Goal: Transaction & Acquisition: Purchase product/service

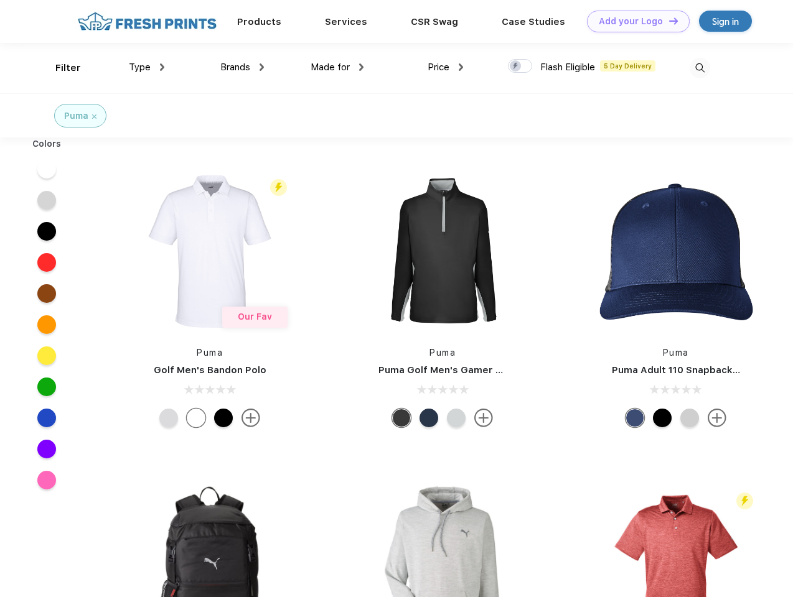
scroll to position [1, 0]
click at [634, 21] on link "Add your Logo Design Tool" at bounding box center [638, 22] width 103 height 22
click at [0, 0] on div "Design Tool" at bounding box center [0, 0] width 0 height 0
click at [668, 21] on link "Add your Logo Design Tool" at bounding box center [638, 22] width 103 height 22
click at [60, 68] on div "Filter" at bounding box center [68, 68] width 26 height 14
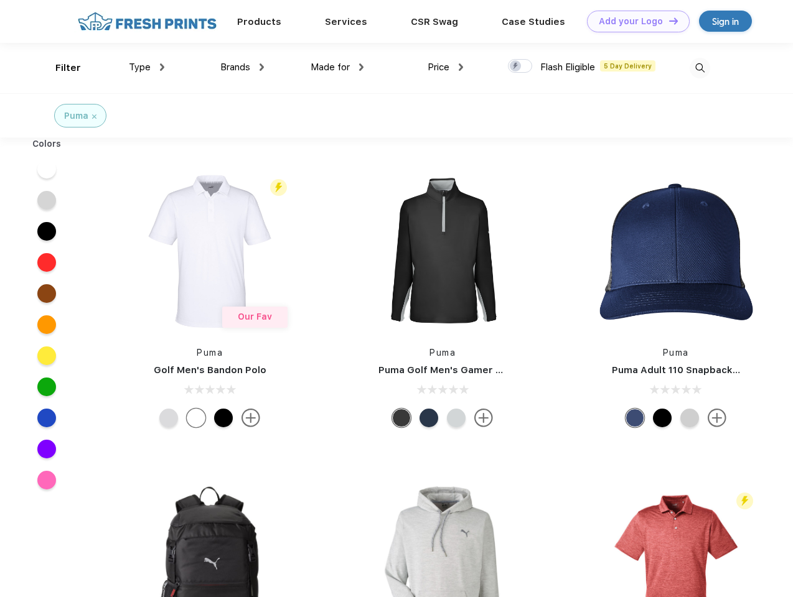
click at [147, 67] on span "Type" at bounding box center [140, 67] width 22 height 11
click at [242, 67] on span "Brands" at bounding box center [235, 67] width 30 height 11
click at [337, 67] on span "Made for" at bounding box center [330, 67] width 39 height 11
click at [446, 67] on span "Price" at bounding box center [439, 67] width 22 height 11
click at [520, 67] on div at bounding box center [520, 66] width 24 height 14
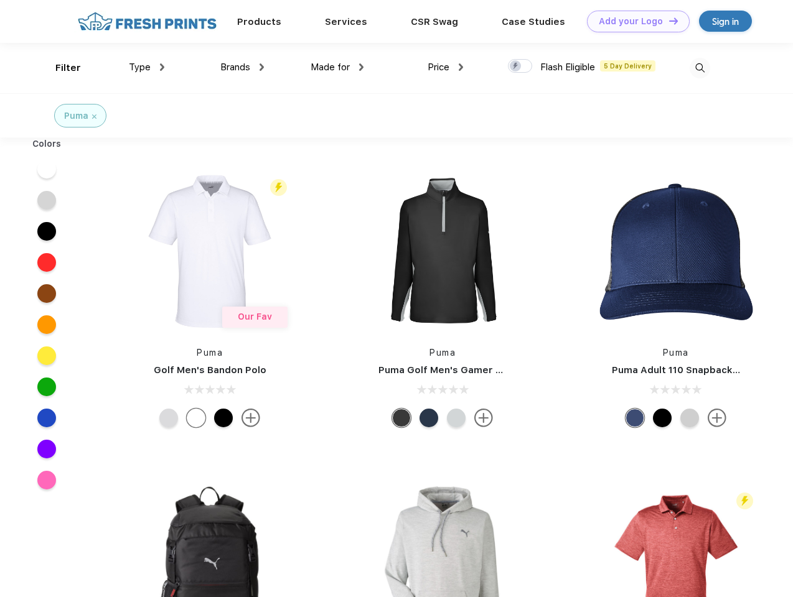
click at [516, 67] on input "checkbox" at bounding box center [512, 63] width 8 height 8
click at [700, 68] on img at bounding box center [700, 68] width 21 height 21
